Goal: Task Accomplishment & Management: Complete application form

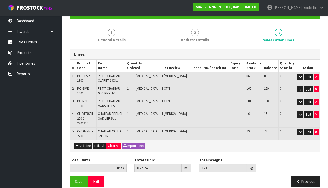
scroll to position [51, 0]
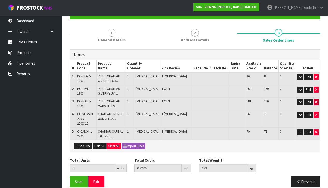
click at [316, 101] on icon "button" at bounding box center [316, 102] width 2 height 3
type input "4"
type input "0.18504"
type input "101"
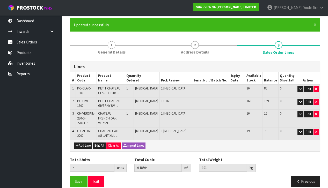
scroll to position [38, 0]
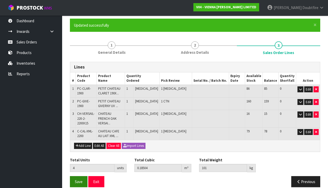
click at [78, 180] on span "Save" at bounding box center [79, 182] width 8 height 5
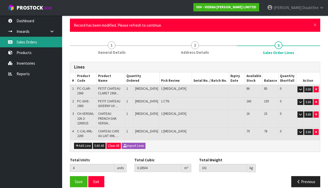
click at [24, 40] on link "Sales Orders" at bounding box center [31, 42] width 62 height 11
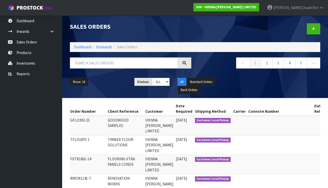
scroll to position [0, 55]
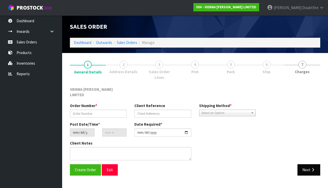
type input "GFLO392-23"
type input "GOODWOOD SAMPLES"
type input "[DATE]"
type input "11:08:00.000"
type input "[DATE]"
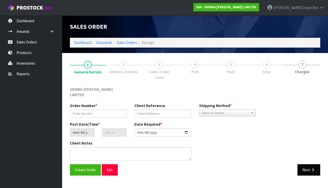
type textarea "GOODWOOD SAMPLES"
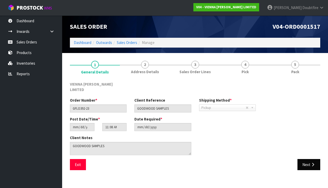
click at [307, 162] on button "Next" at bounding box center [309, 164] width 23 height 11
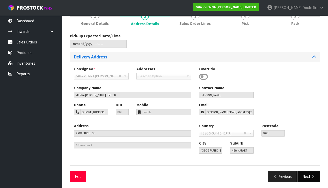
click at [309, 174] on button "Next" at bounding box center [309, 176] width 23 height 11
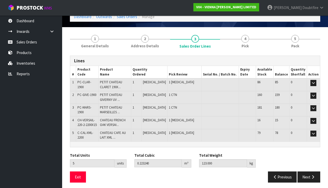
click at [78, 109] on td "PC-MARS-1900" at bounding box center [87, 110] width 23 height 13
click at [79, 107] on span "PC-MARS-1900" at bounding box center [84, 109] width 14 height 9
drag, startPoint x: 78, startPoint y: 107, endPoint x: 128, endPoint y: 110, distance: 50.1
click at [128, 110] on tr "3 PC-MARS-1900 PETIT CHATEAU MARSEILLES ... 1 [MEDICAL_DATA] 1 CTN 181 180 0 Ed…" at bounding box center [195, 110] width 250 height 13
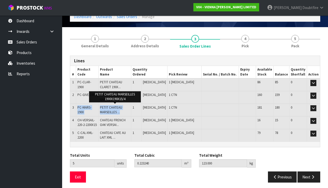
copy tr "PC-MARS-1900 [GEOGRAPHIC_DATA] ..."
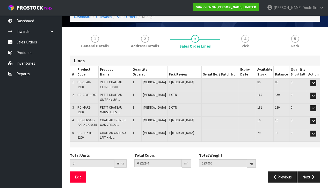
click at [88, 98] on td "PC-GIVE-1900" at bounding box center [87, 97] width 23 height 13
drag, startPoint x: 82, startPoint y: 128, endPoint x: 82, endPoint y: 131, distance: 2.8
click at [82, 129] on td "C-CAL-XML-2200" at bounding box center [87, 135] width 23 height 12
click at [78, 131] on span "C-CAL-XML-2200" at bounding box center [85, 135] width 16 height 9
drag, startPoint x: 78, startPoint y: 131, endPoint x: 140, endPoint y: 134, distance: 61.5
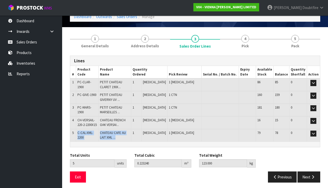
click at [140, 134] on tr "5 C-CAL-XML-2200 CHATEAU CAFE AU LAIT XML ... 1 [MEDICAL_DATA] 1 [MEDICAL_DATA]…" at bounding box center [195, 135] width 250 height 12
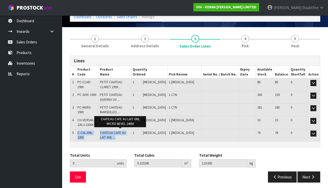
copy tr "C-CAL-XML-2200 CHATEAU CAFE AU LAIT XML ..."
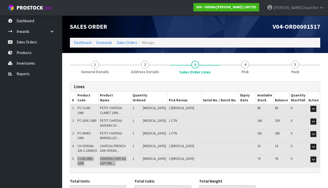
scroll to position [0, 0]
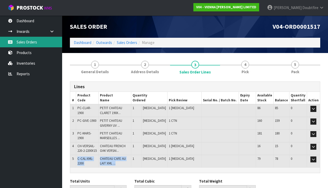
click at [27, 44] on link "Sales Orders" at bounding box center [31, 42] width 62 height 11
click at [27, 43] on link "Sales Orders" at bounding box center [31, 42] width 62 height 11
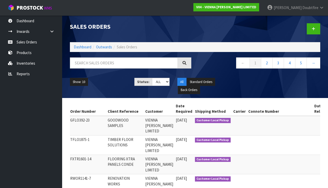
scroll to position [0, 55]
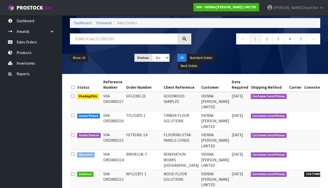
scroll to position [25, 0]
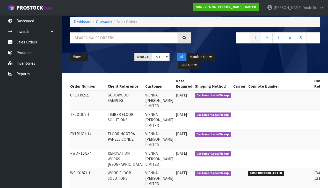
scroll to position [0, 55]
drag, startPoint x: 311, startPoint y: 134, endPoint x: 306, endPoint y: 135, distance: 4.7
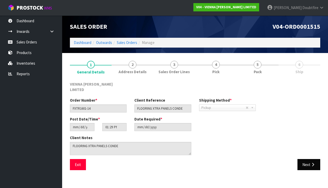
click at [311, 163] on icon "button" at bounding box center [313, 165] width 5 height 4
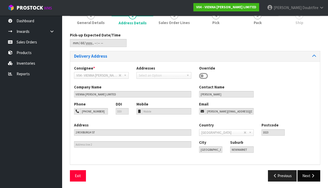
scroll to position [49, 0]
click at [314, 174] on icon "button" at bounding box center [313, 176] width 5 height 4
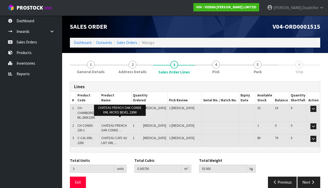
scroll to position [0, 0]
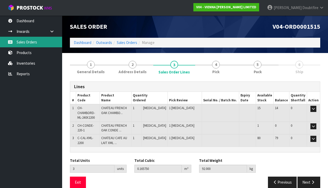
click at [21, 42] on link "Sales Orders" at bounding box center [31, 42] width 62 height 11
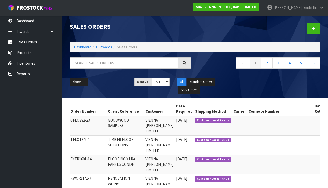
scroll to position [0, 55]
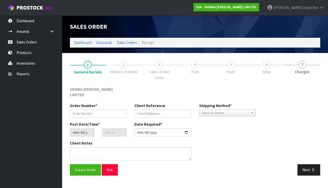
type input "GFLO392-23"
type input "GOODWOOD SAMPLES"
type input "[DATE]"
type input "11:08:00.000"
type input "[DATE]"
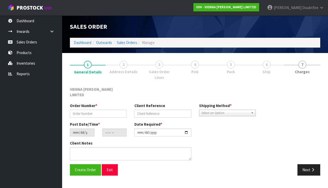
type textarea "GOODWOOD SAMPLES"
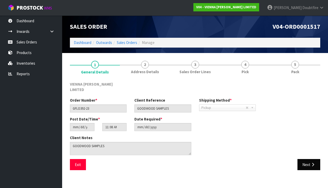
click at [308, 163] on button "Next" at bounding box center [309, 164] width 23 height 11
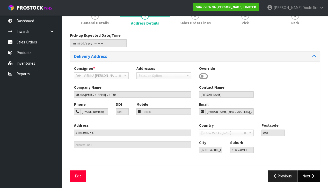
click at [311, 177] on icon "button" at bounding box center [313, 176] width 5 height 4
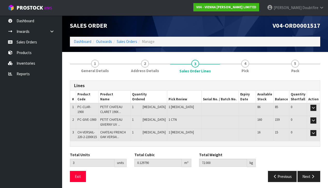
scroll to position [1, 0]
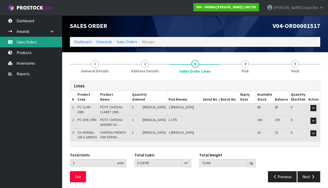
click at [21, 42] on link "Sales Orders" at bounding box center [31, 42] width 62 height 11
